Goal: Information Seeking & Learning: Find specific page/section

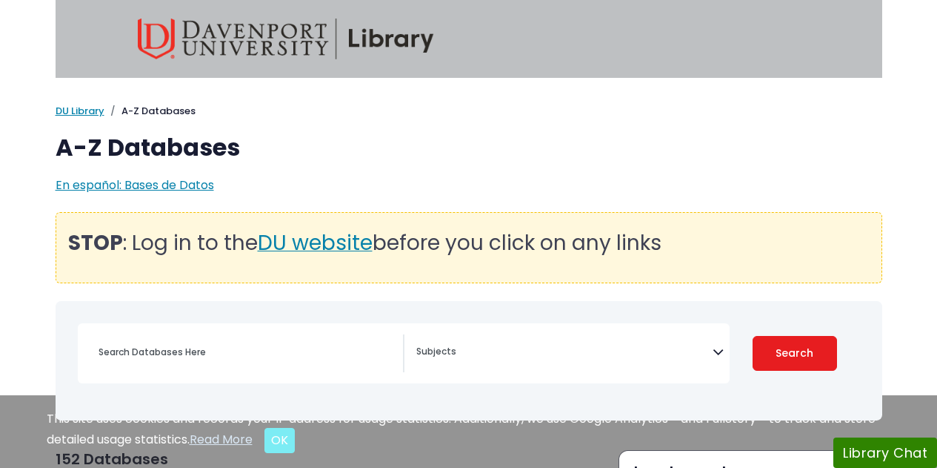
select select "Database Subject Filter"
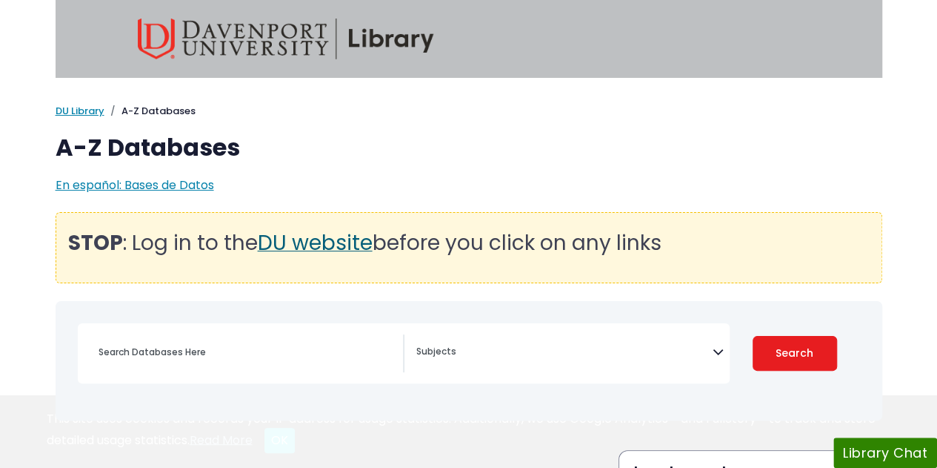
select select "Database Subject Filter"
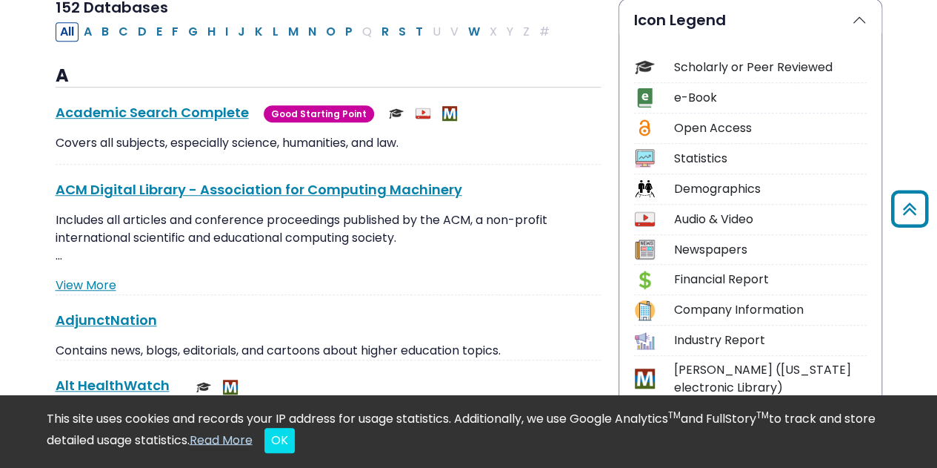
scroll to position [452, 0]
click at [160, 110] on link "Academic Search Complete This link opens in a new window" at bounding box center [152, 111] width 193 height 19
